Goal: Obtain resource: Obtain resource

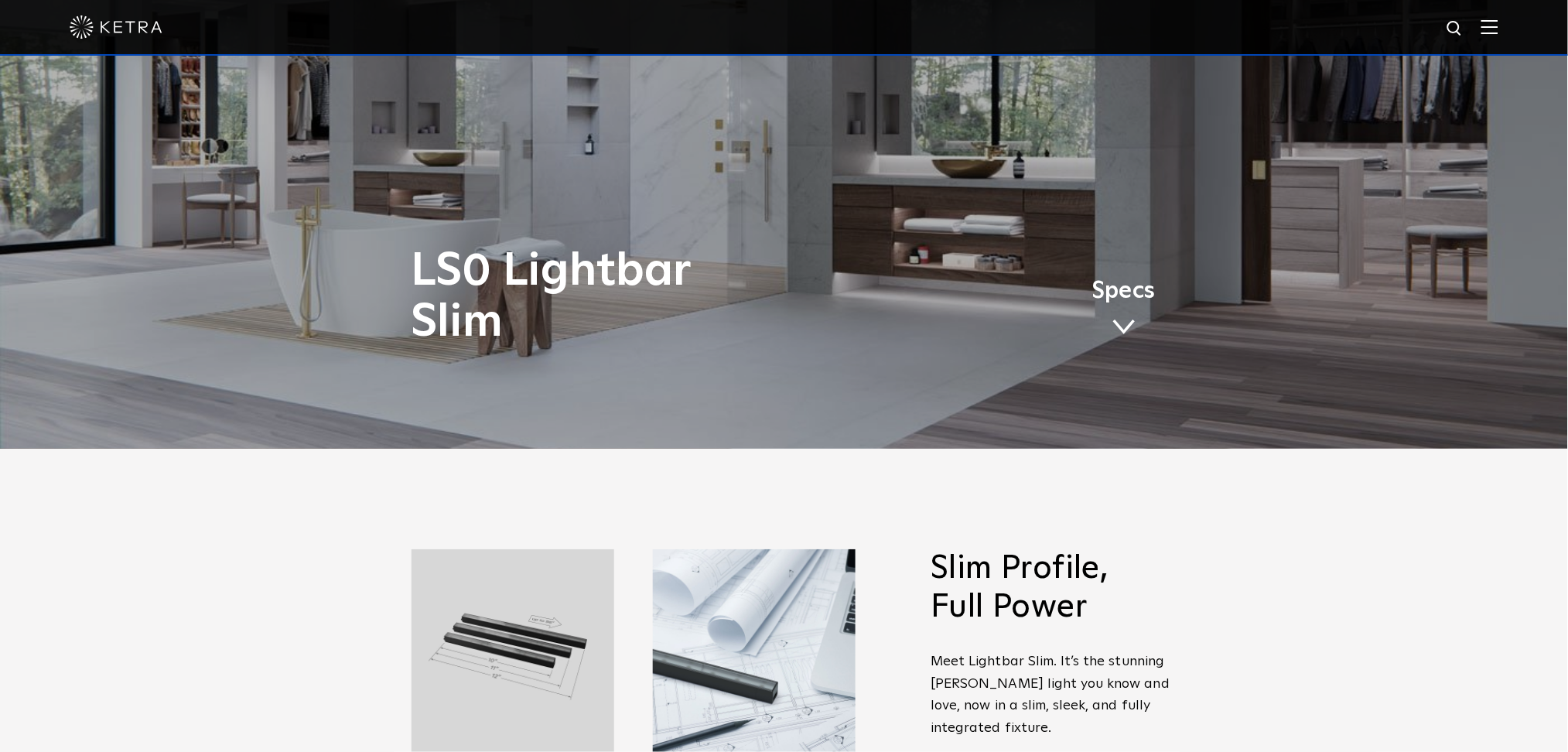
drag, startPoint x: 0, startPoint y: 0, endPoint x: 1557, endPoint y: 117, distance: 1561.4
click at [1108, 316] on link "Specs" at bounding box center [1124, 310] width 63 height 60
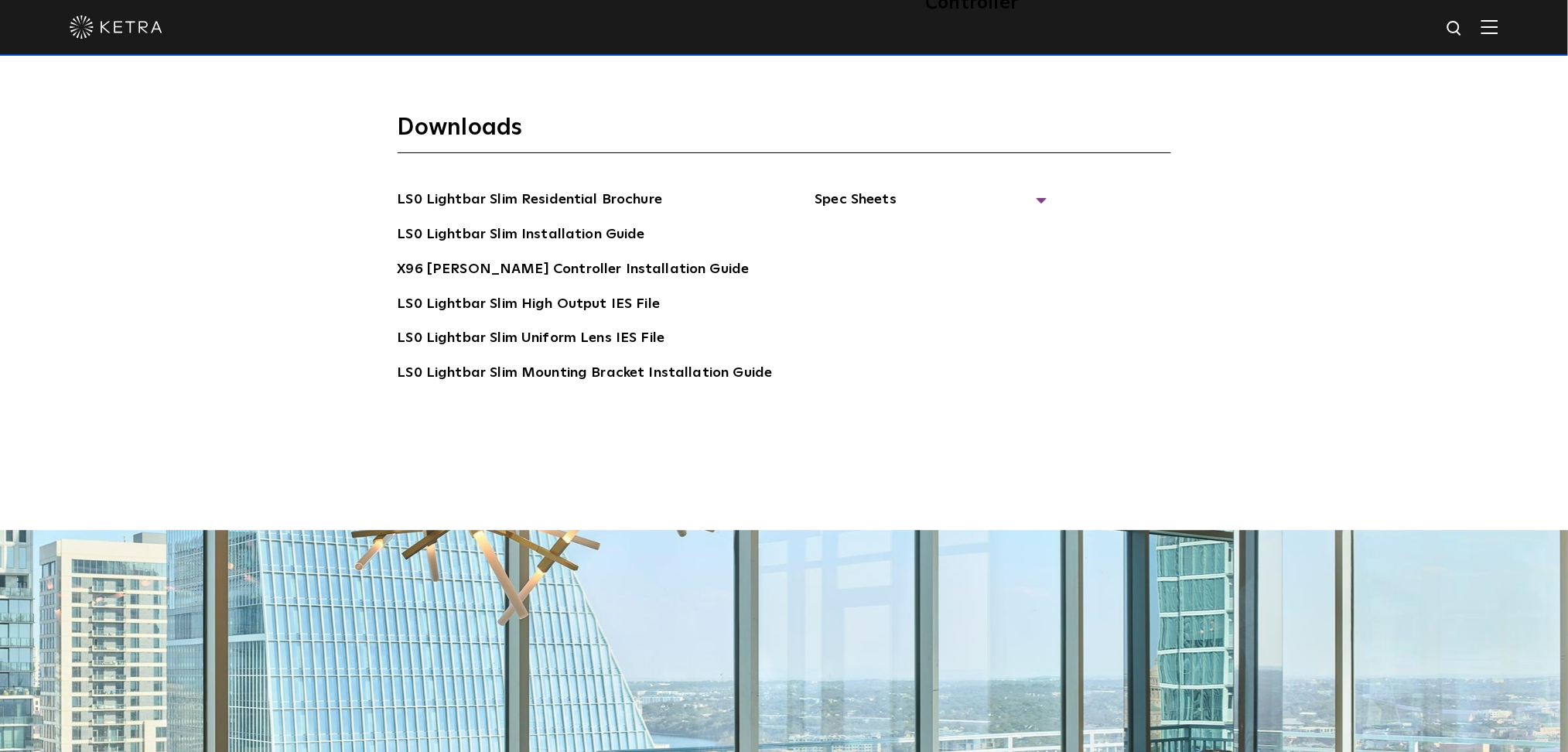
scroll to position [3340, 0]
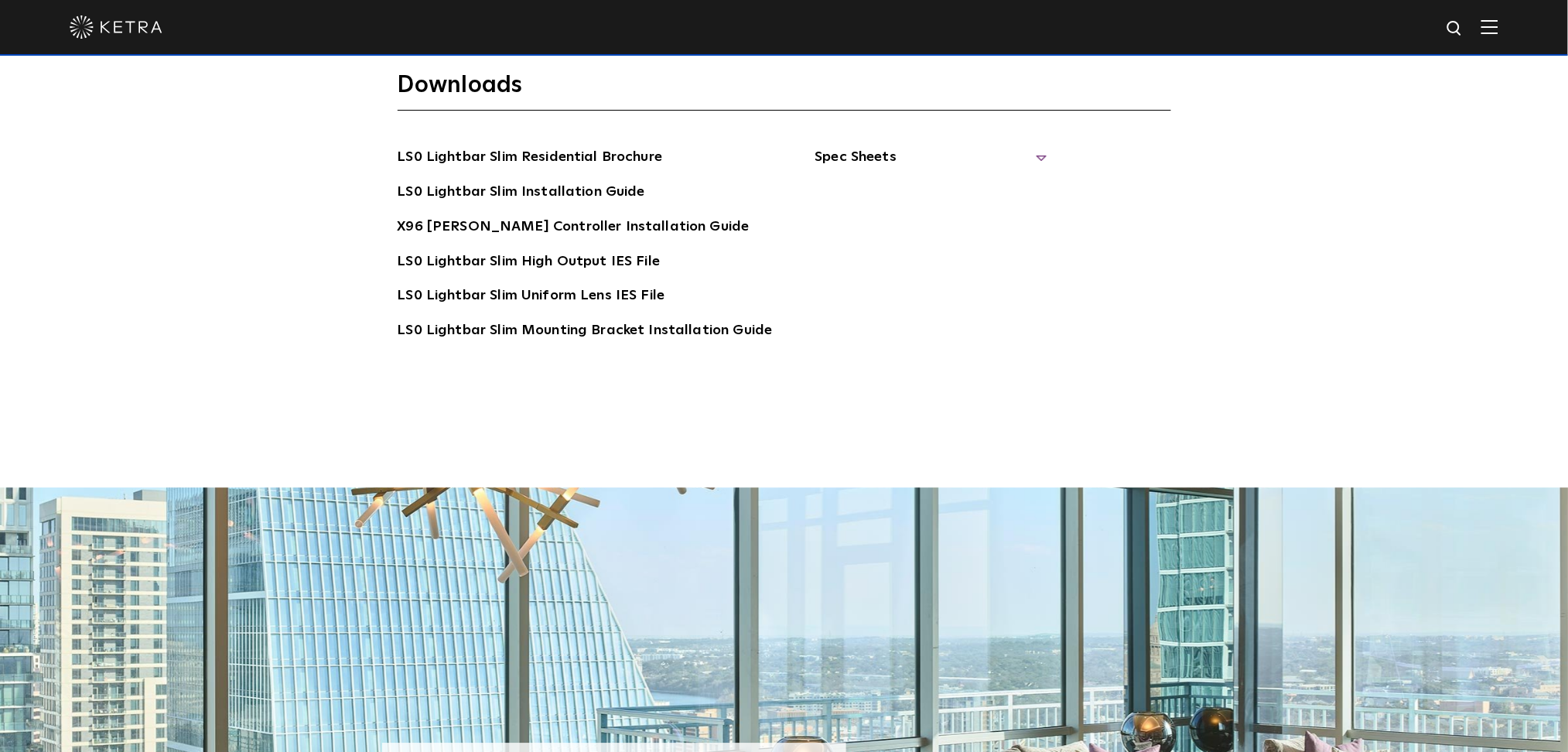
click at [1032, 147] on span "Spec Sheets" at bounding box center [930, 163] width 232 height 34
click at [951, 180] on link "LS0 Lightbar Slim Spec Sheet" at bounding box center [933, 192] width 199 height 25
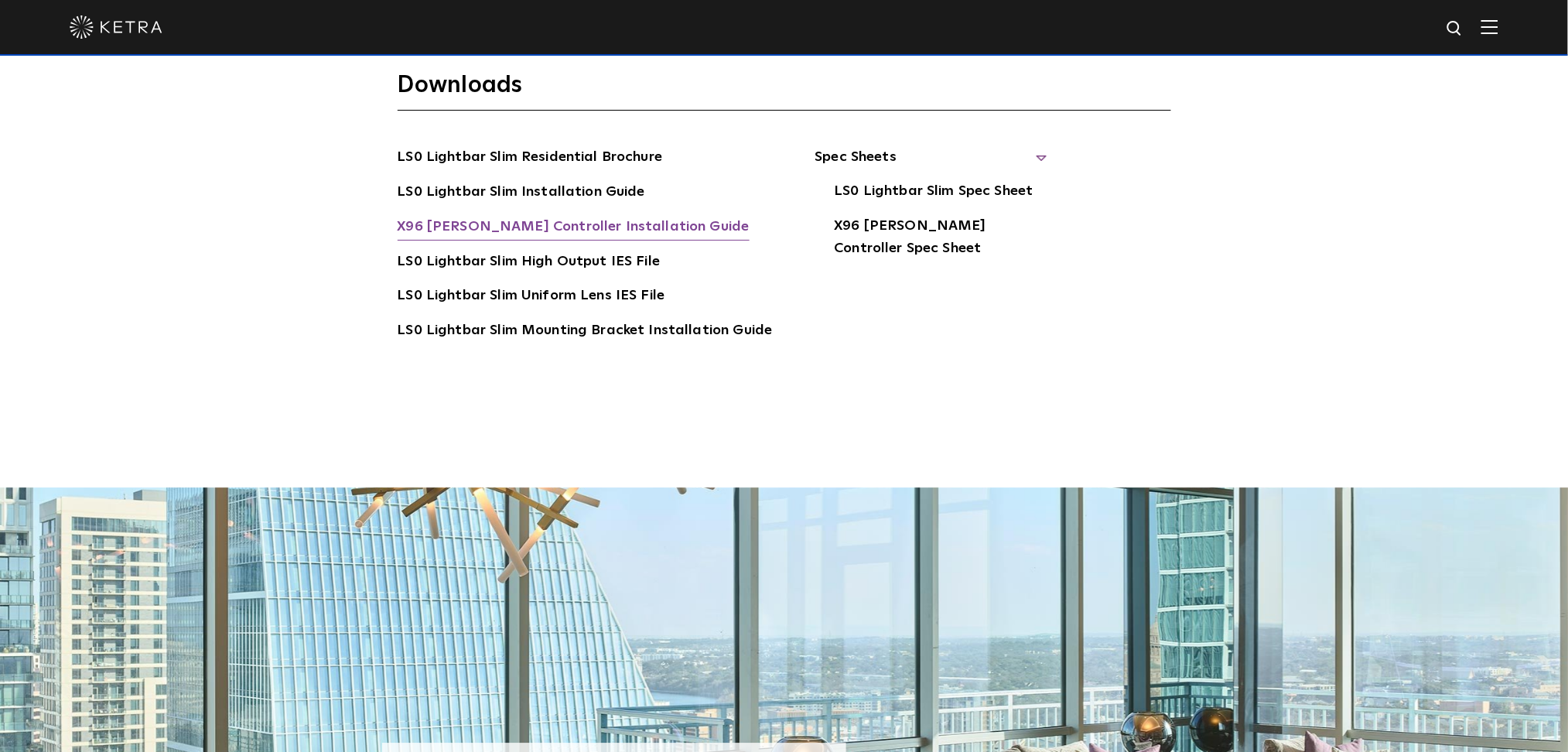
click at [539, 216] on link "X96 Ketra Controller Installation Guide" at bounding box center [574, 227] width 352 height 25
click at [527, 181] on link "LS0 Lightbar Slim Installation Guide" at bounding box center [521, 193] width 247 height 25
click at [505, 181] on link "LS0 Lightbar Slim Installation Guide" at bounding box center [521, 193] width 247 height 25
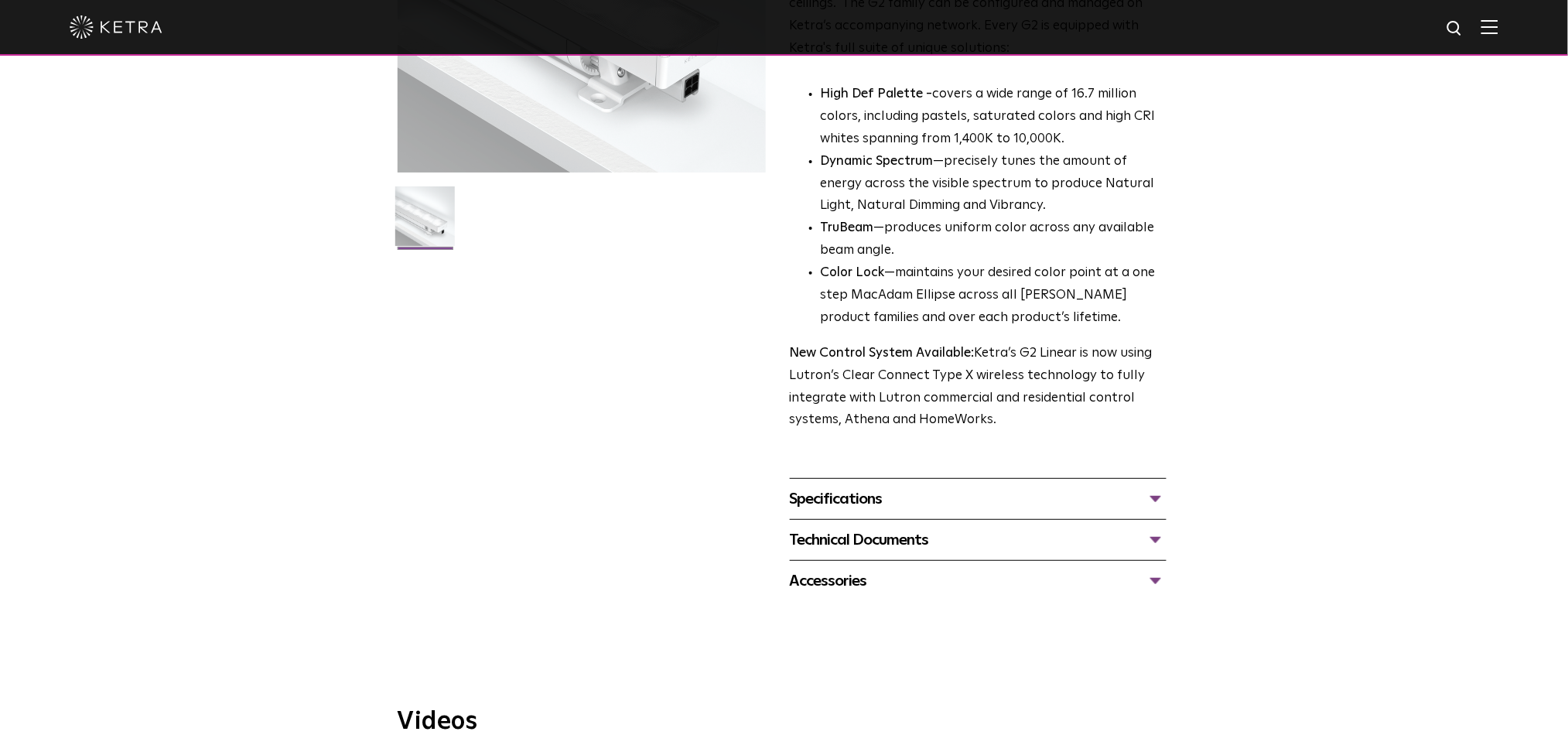
scroll to position [412, 0]
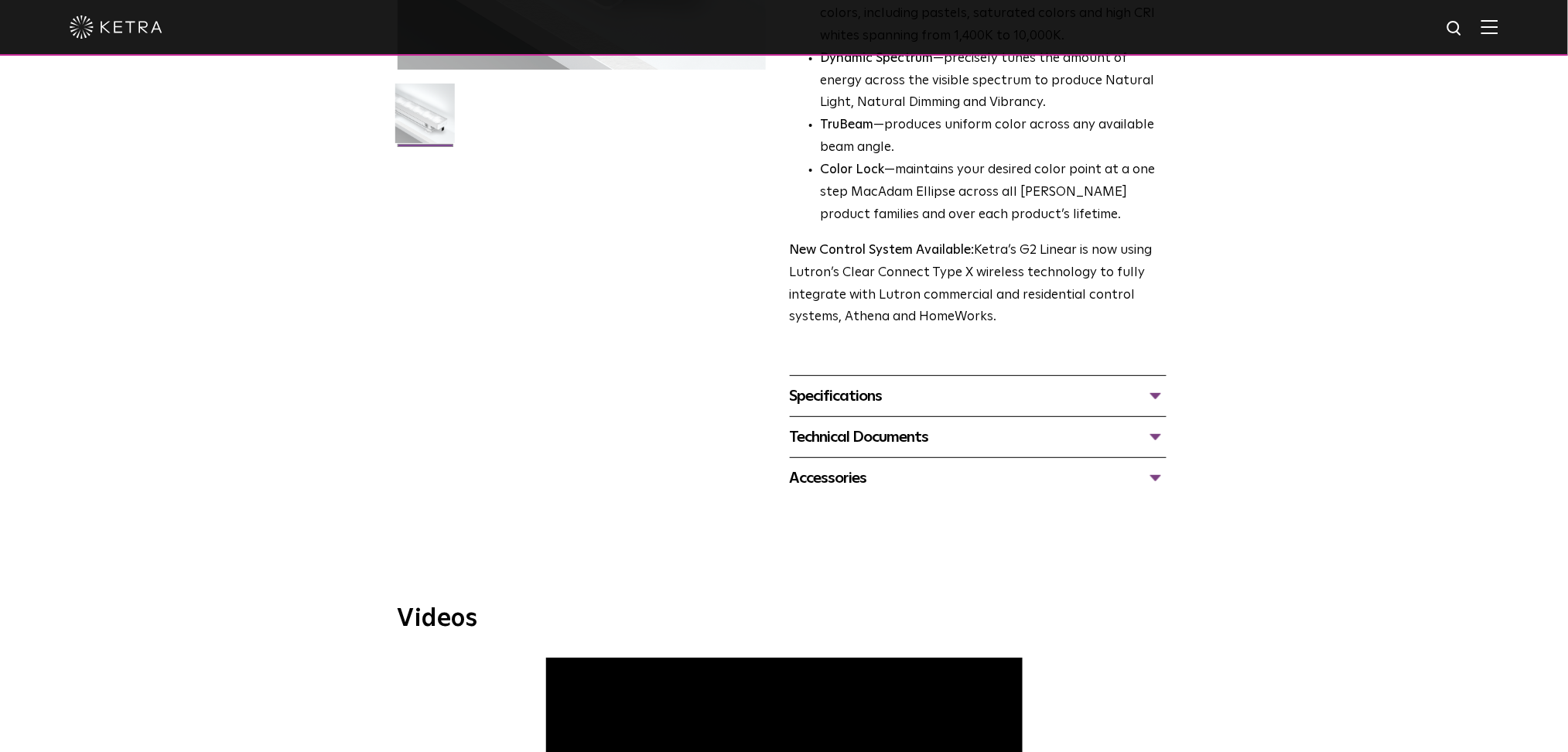
click at [1155, 435] on div "Technical Documents" at bounding box center [978, 437] width 376 height 25
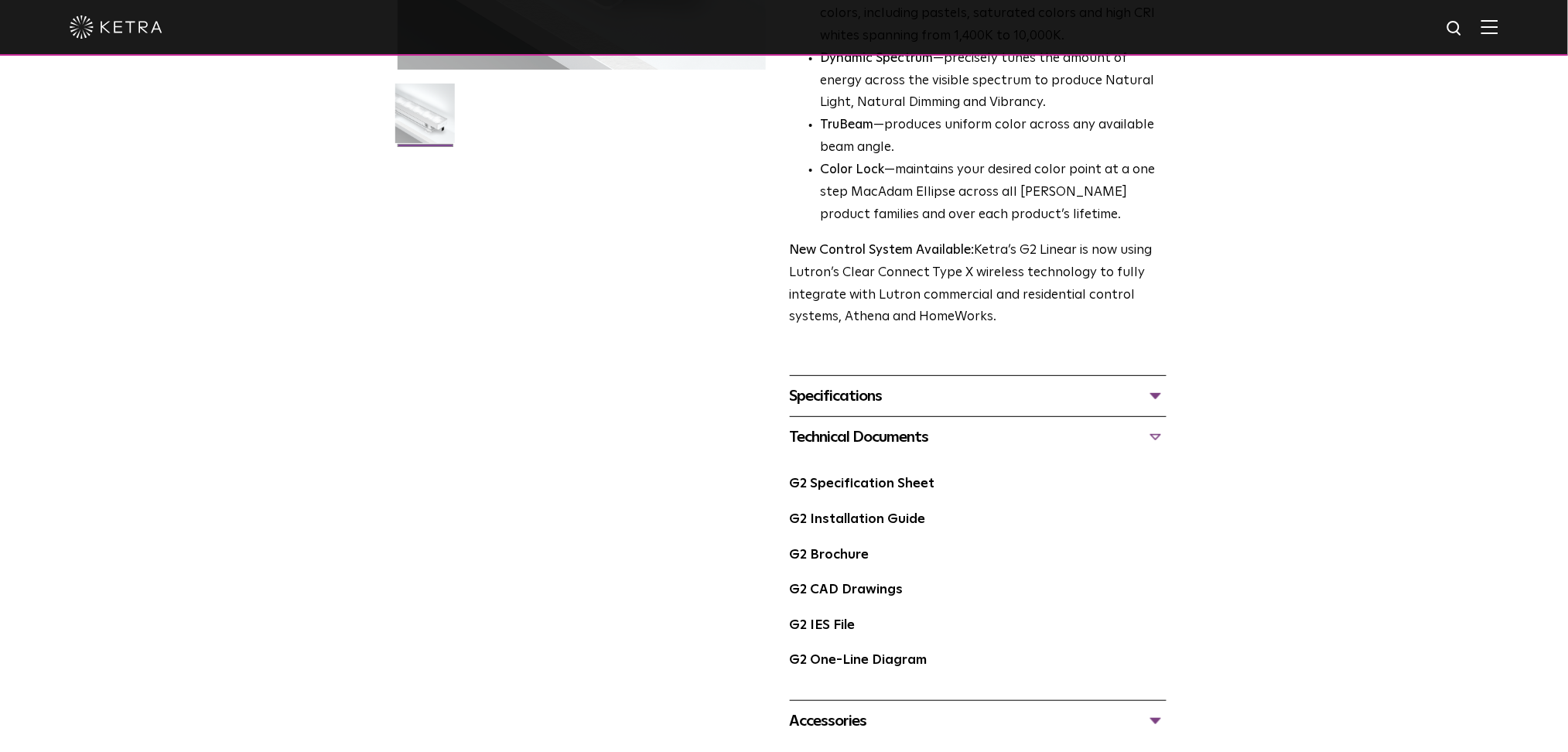
scroll to position [515, 0]
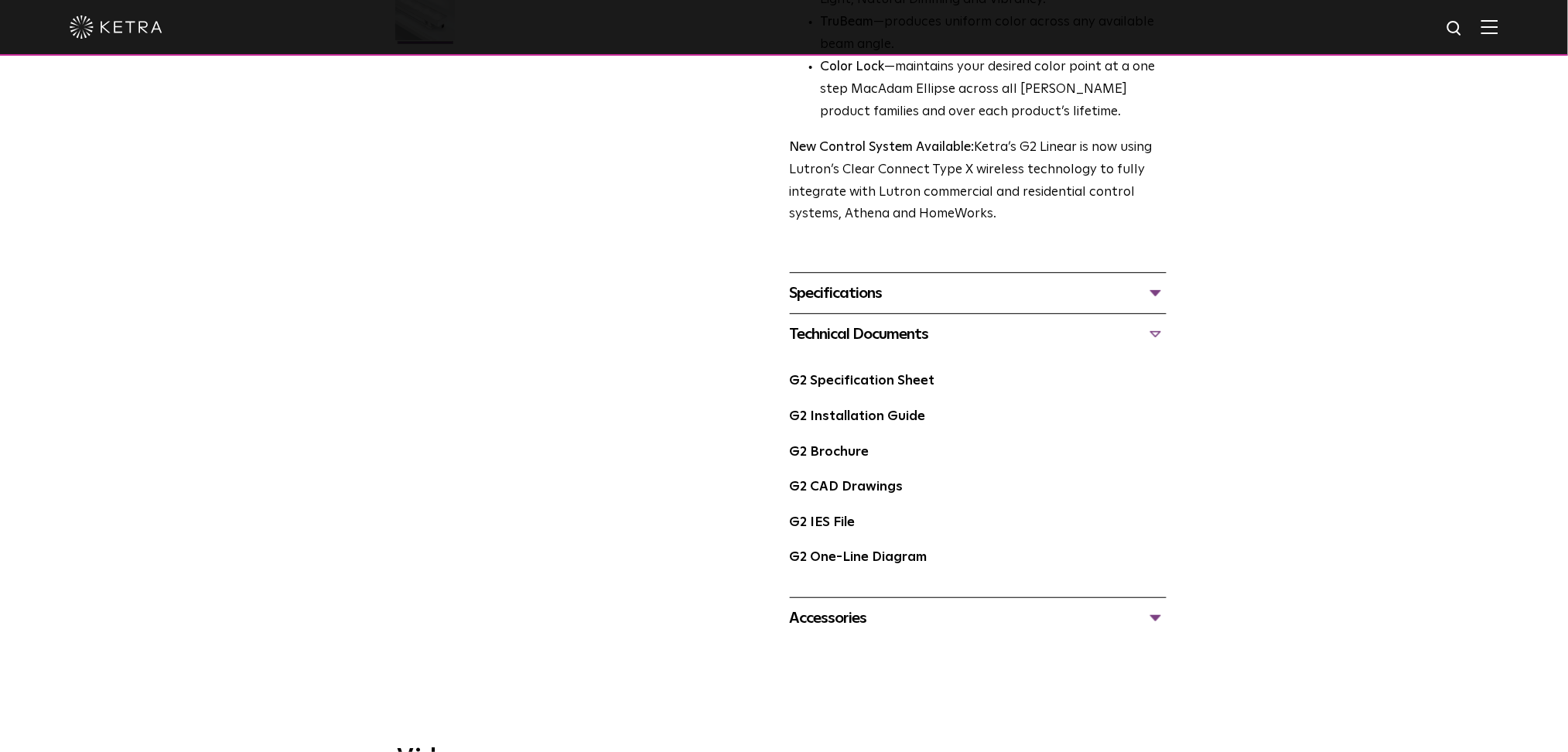
click at [1162, 301] on div "Specifications" at bounding box center [978, 292] width 376 height 25
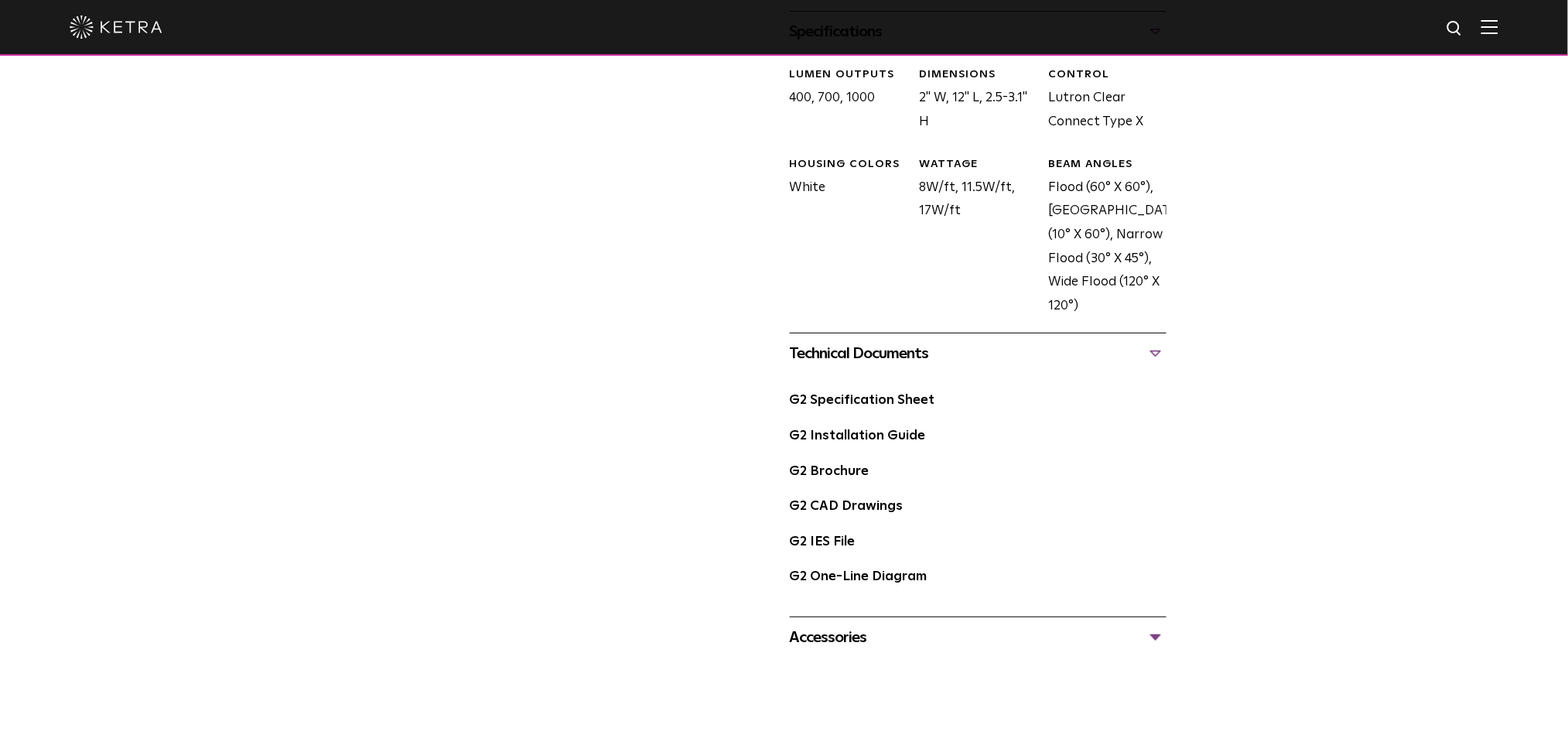
scroll to position [825, 0]
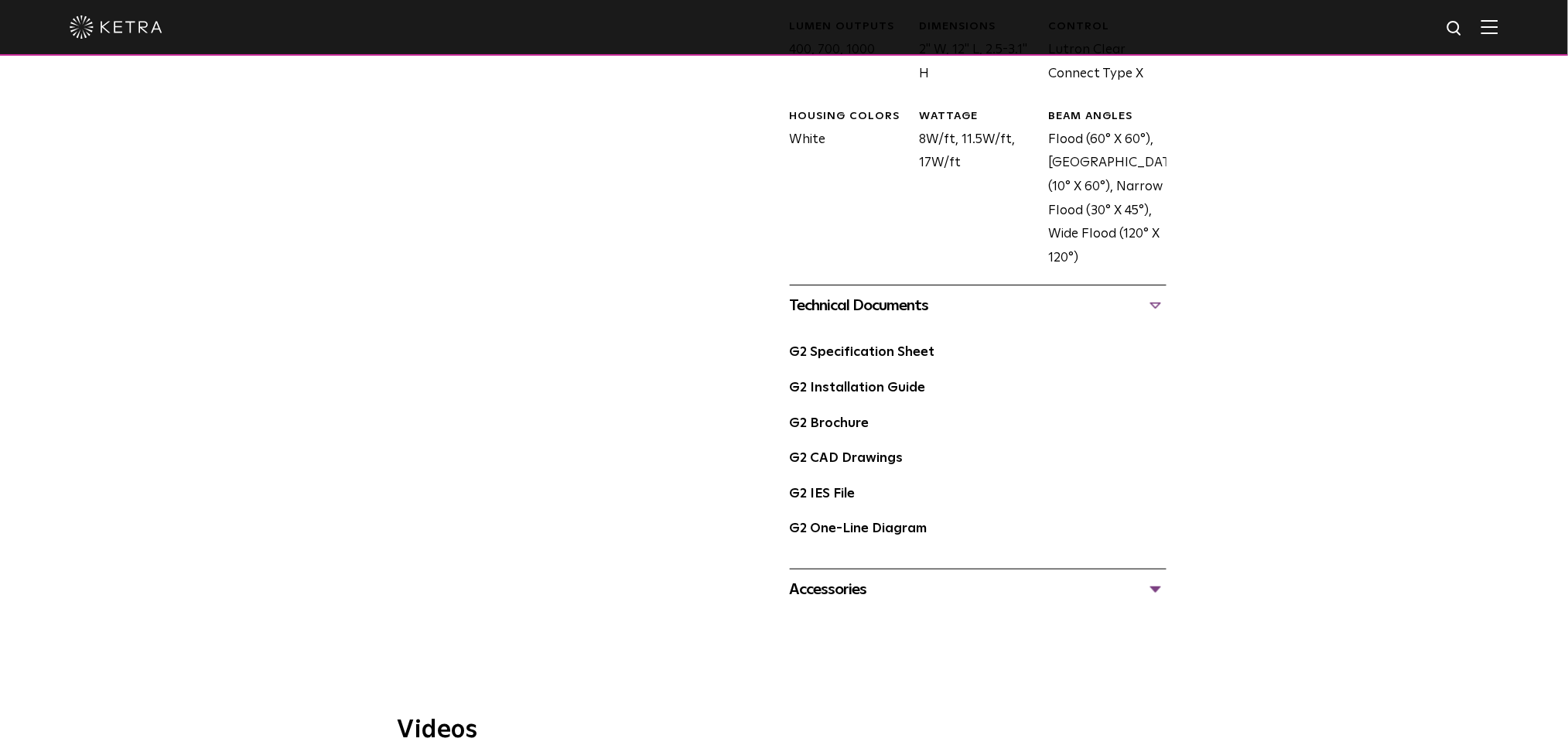
click at [1157, 594] on div "Accessories" at bounding box center [978, 589] width 376 height 25
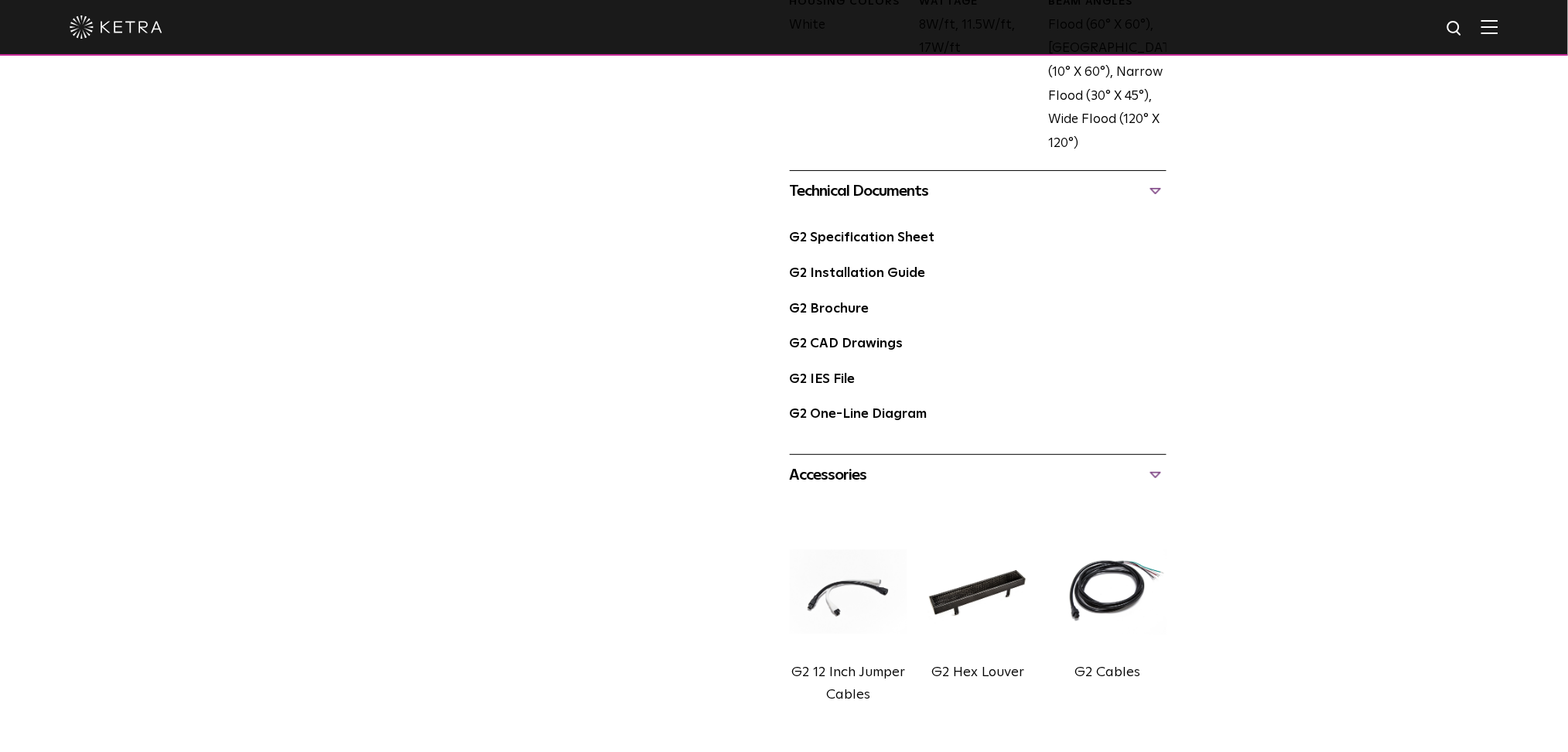
scroll to position [929, 0]
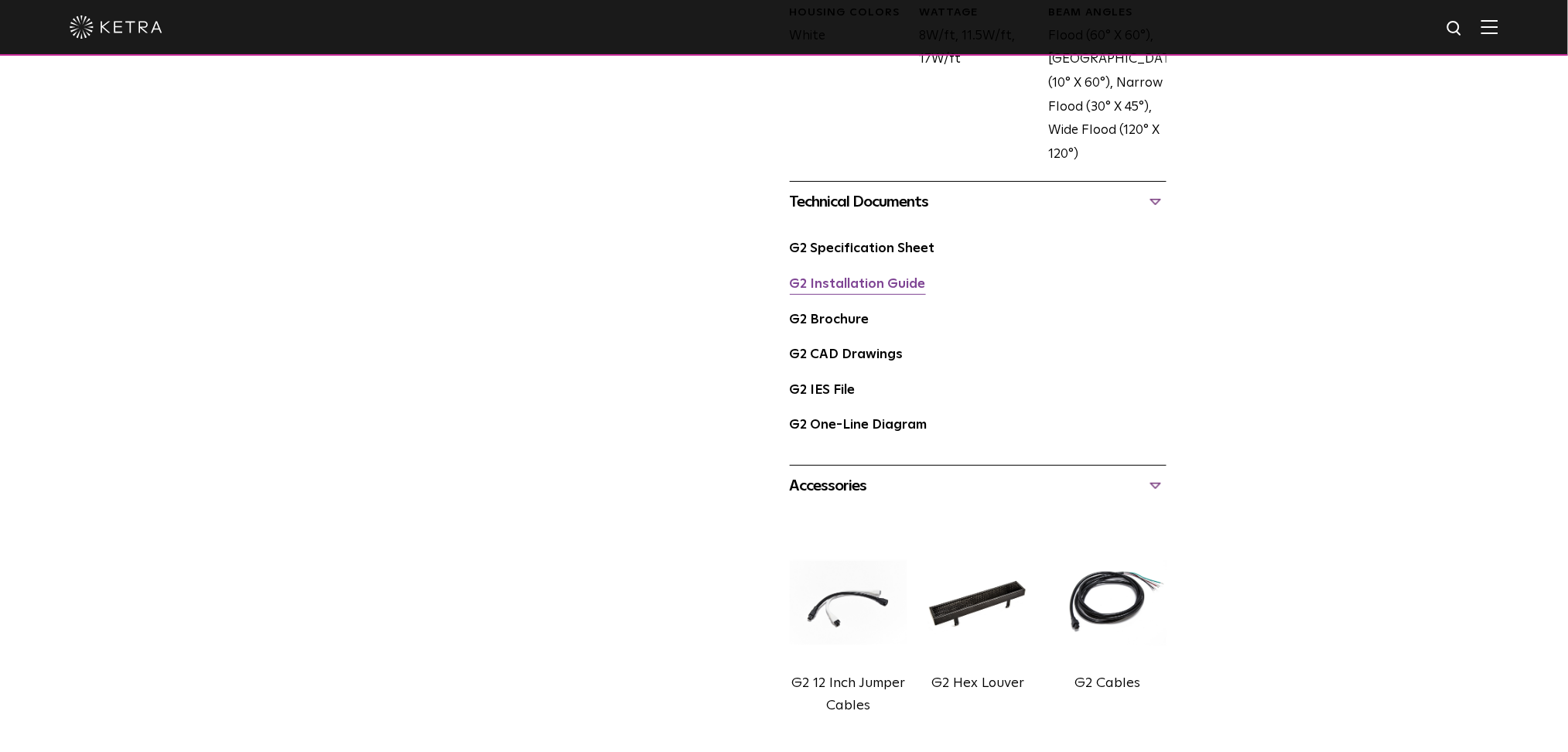
click at [830, 284] on link "G2 Installation Guide" at bounding box center [858, 284] width 136 height 13
click at [853, 422] on link "G2 One-Line Diagram" at bounding box center [859, 425] width 138 height 13
click at [811, 360] on link "G2 CAD Drawings" at bounding box center [847, 354] width 114 height 13
click at [851, 260] on div "G2 Specification Sheet" at bounding box center [978, 255] width 376 height 36
click at [852, 251] on link "G2 Specification Sheet" at bounding box center [863, 249] width 146 height 13
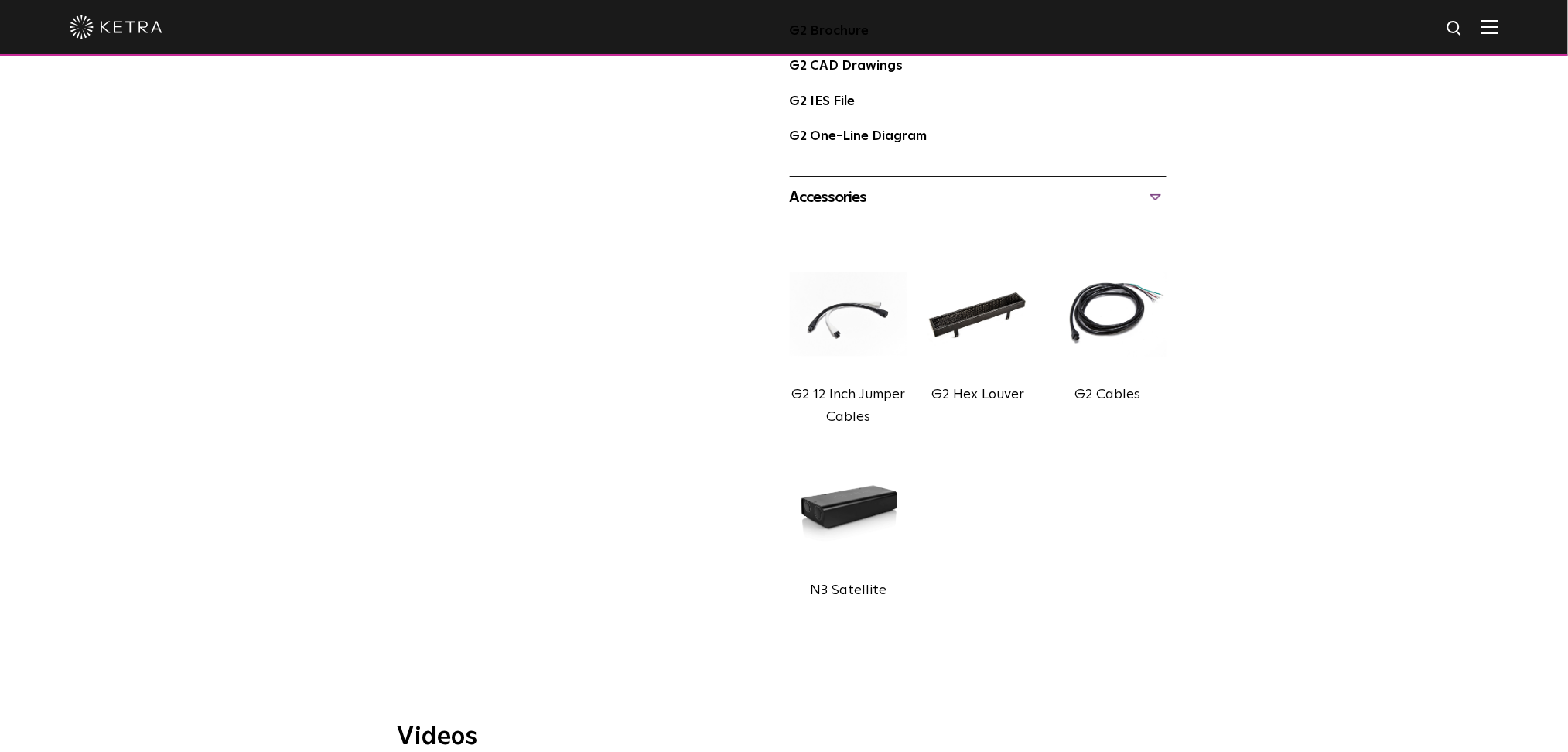
scroll to position [1238, 0]
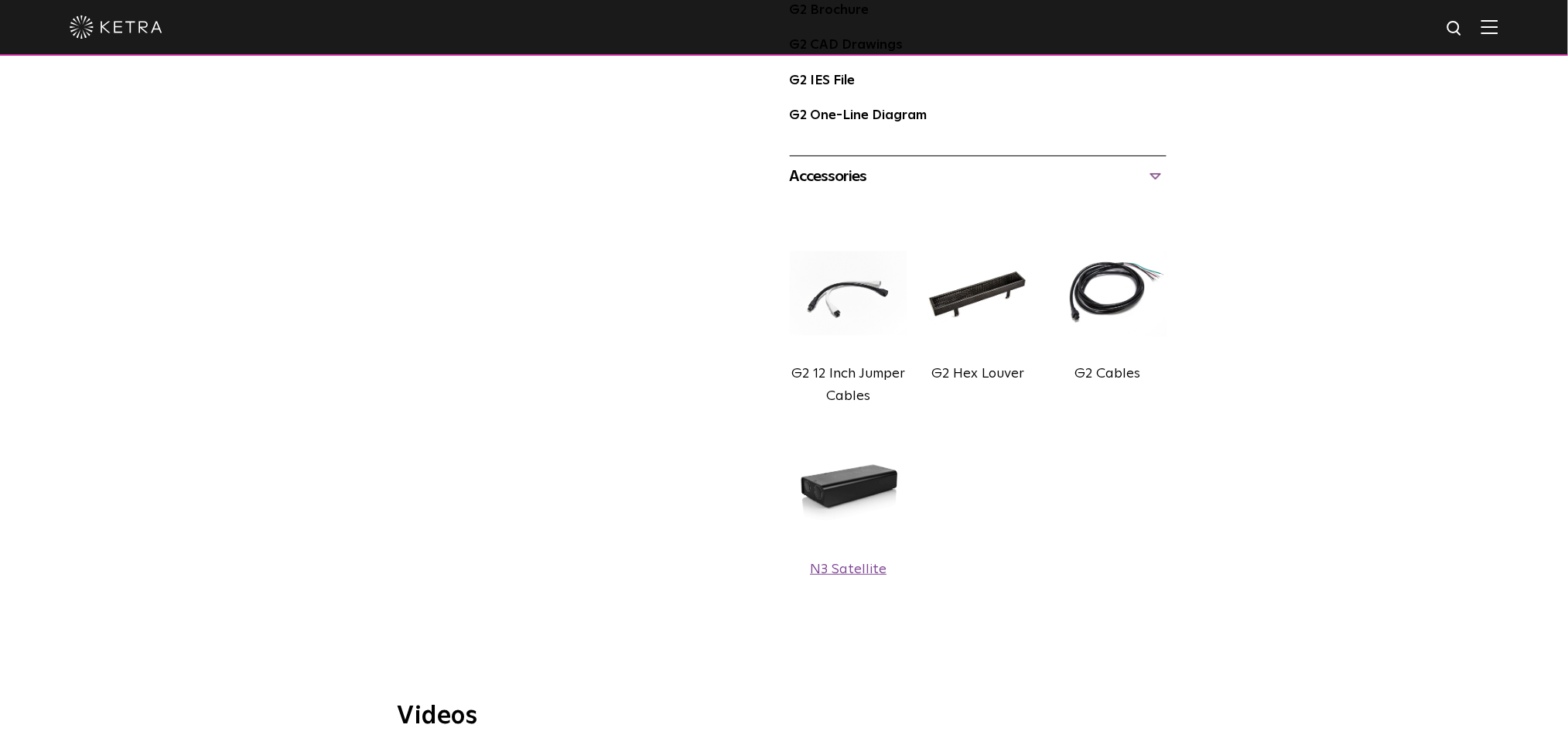
click at [838, 499] on img at bounding box center [849, 489] width 117 height 132
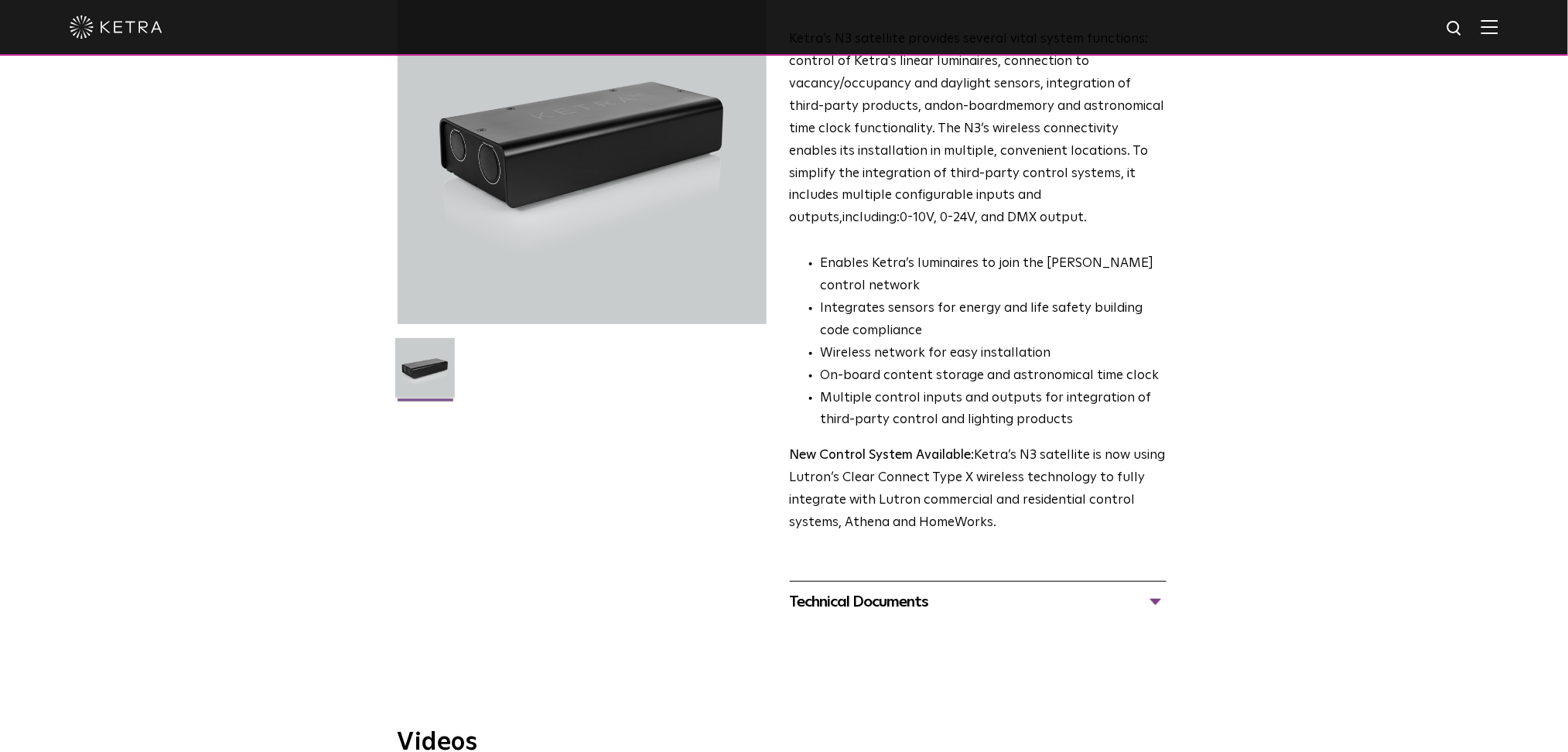
scroll to position [206, 0]
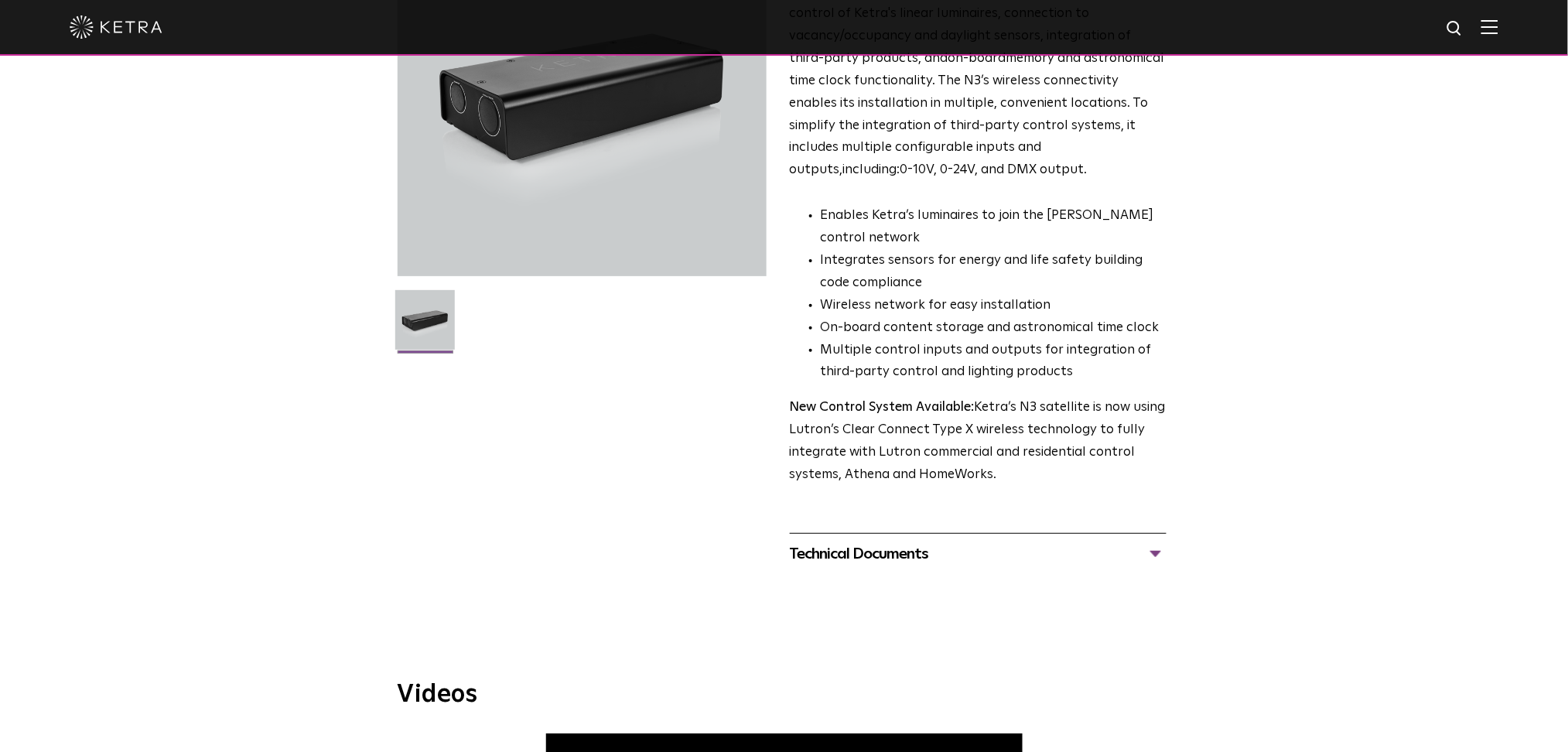
click at [892, 565] on div "Technical Documents" at bounding box center [978, 553] width 376 height 25
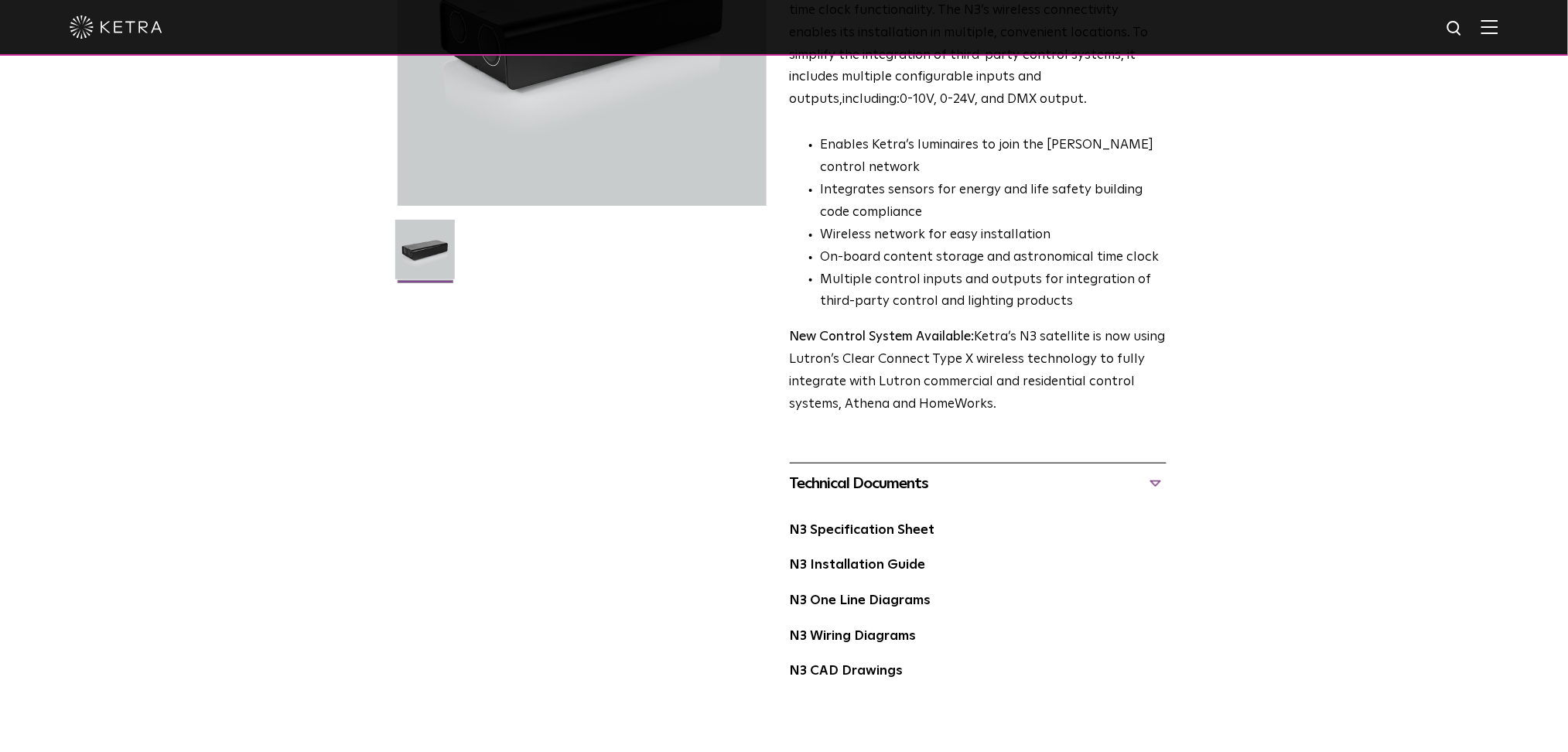
scroll to position [310, 0]
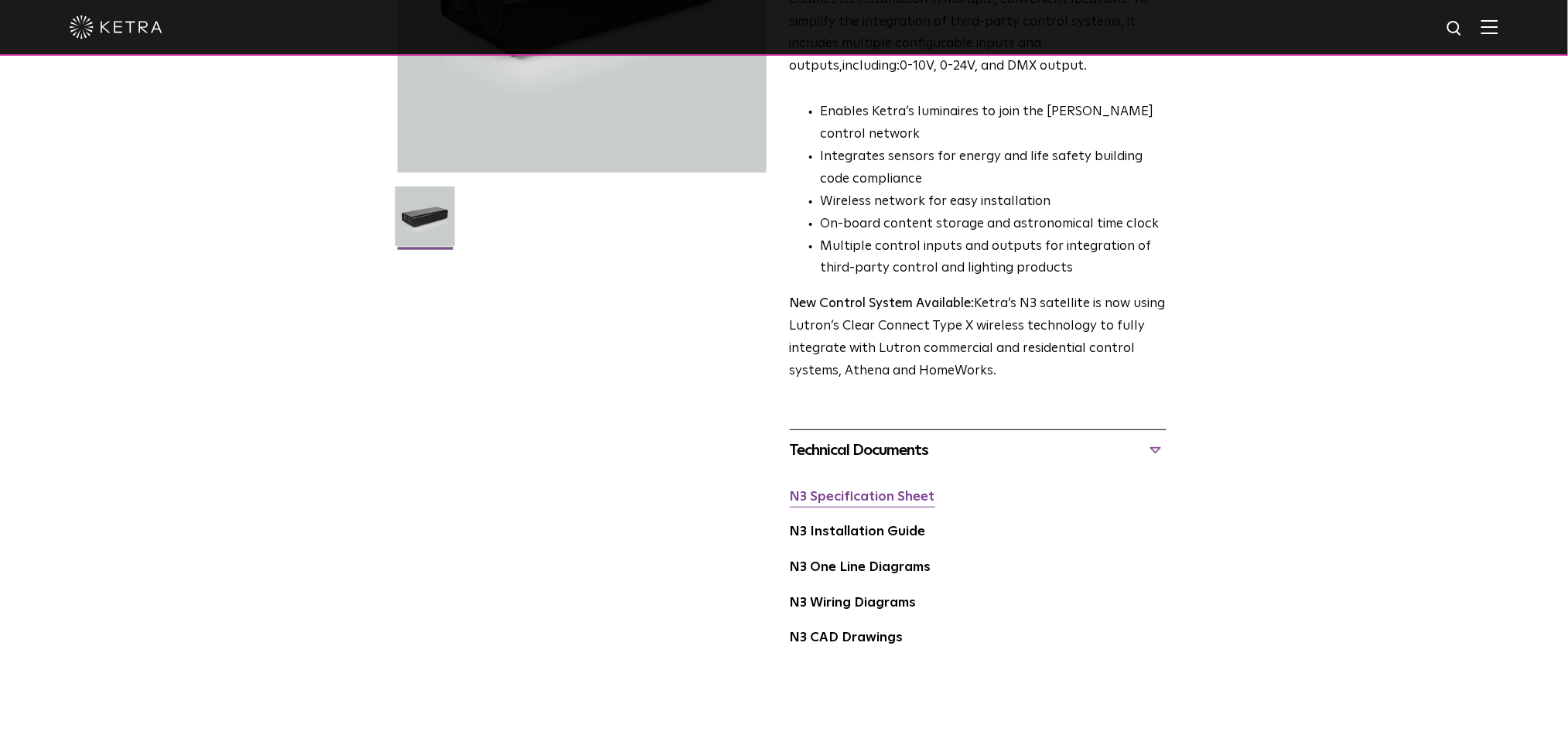
click at [877, 497] on link "N3 Specification Sheet" at bounding box center [863, 497] width 146 height 13
click at [866, 571] on link "N3 One Line Diagrams" at bounding box center [860, 567] width 142 height 13
click at [855, 605] on link "N3 Wiring Diagrams" at bounding box center [853, 603] width 127 height 13
click at [855, 609] on link "N3 Wiring Diagrams" at bounding box center [853, 603] width 127 height 13
click at [830, 635] on link "N3 CAD Drawings" at bounding box center [847, 638] width 114 height 13
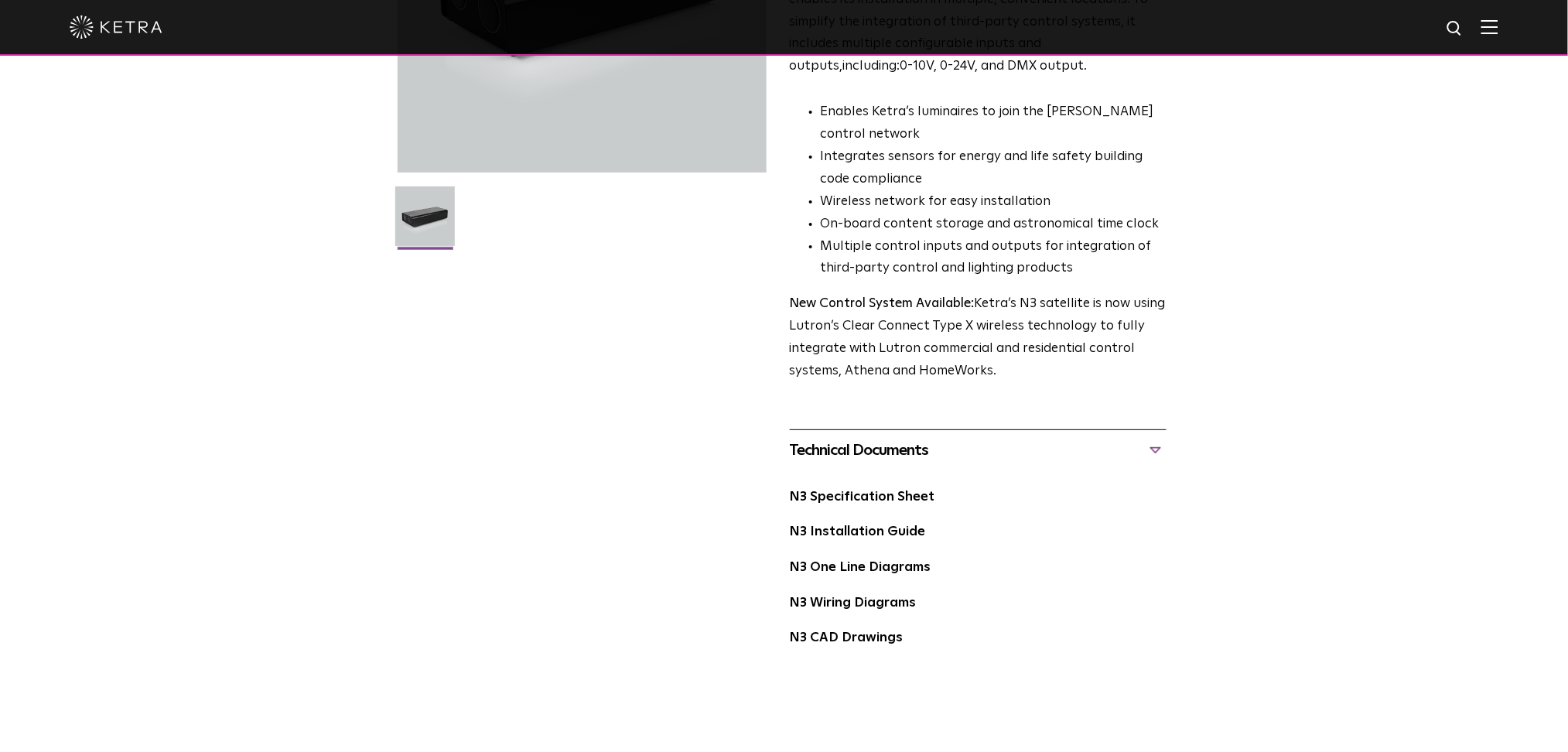
scroll to position [0, 0]
